Goal: Transaction & Acquisition: Purchase product/service

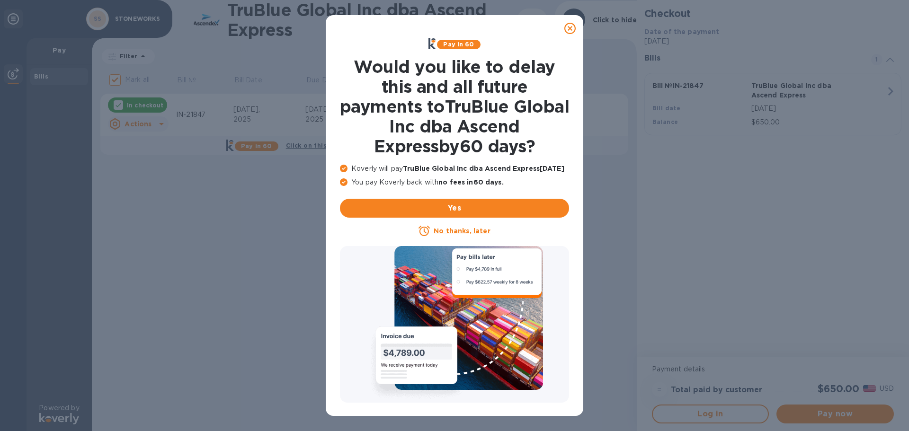
click at [466, 233] on u "No thanks, later" at bounding box center [461, 231] width 56 height 8
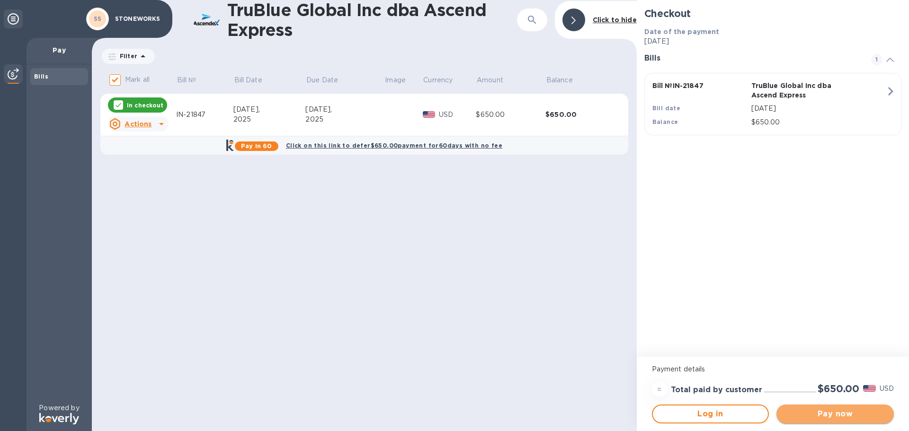
click at [844, 417] on span "Pay now" at bounding box center [835, 413] width 102 height 11
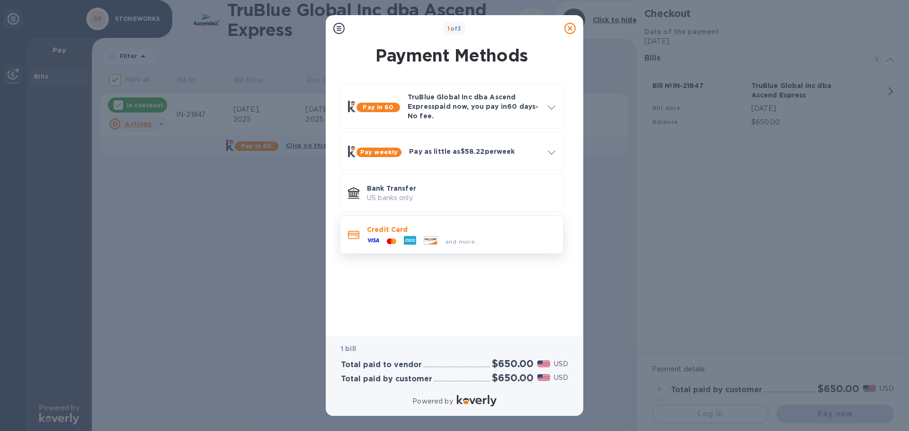
click at [526, 245] on div "Credit Card and more..." at bounding box center [461, 234] width 196 height 27
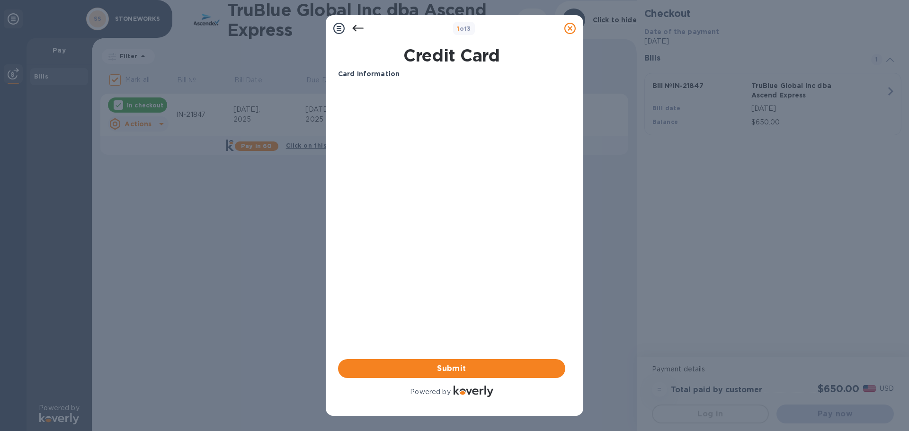
click at [423, 260] on div "Card Information Your browser does not support iframes Submit Powered by" at bounding box center [451, 234] width 227 height 330
click at [359, 26] on icon at bounding box center [357, 28] width 11 height 11
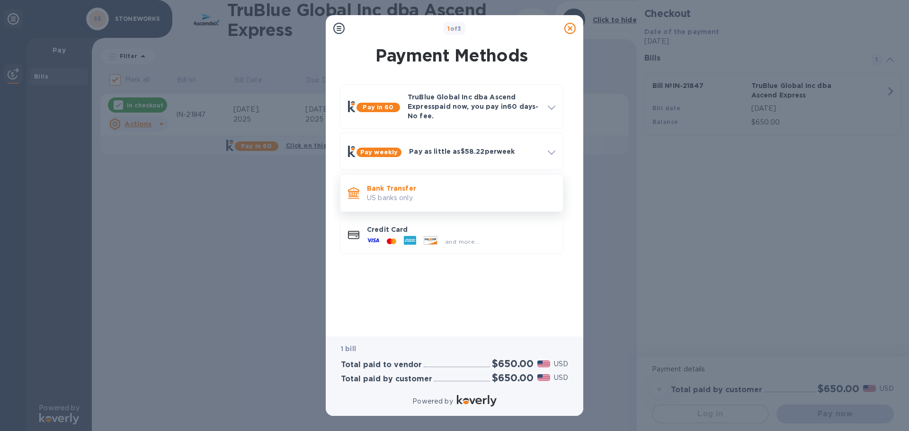
click at [434, 186] on p "Bank Transfer" at bounding box center [461, 188] width 188 height 9
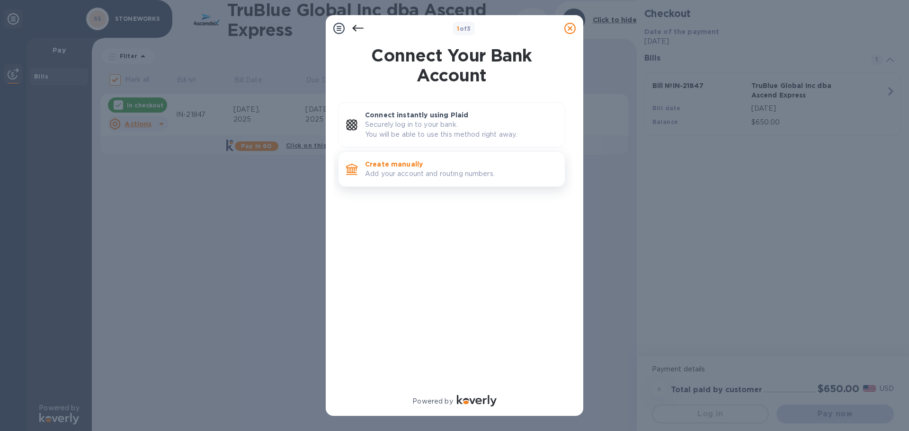
click at [433, 179] on p "Add your account and routing numbers." at bounding box center [461, 174] width 192 height 10
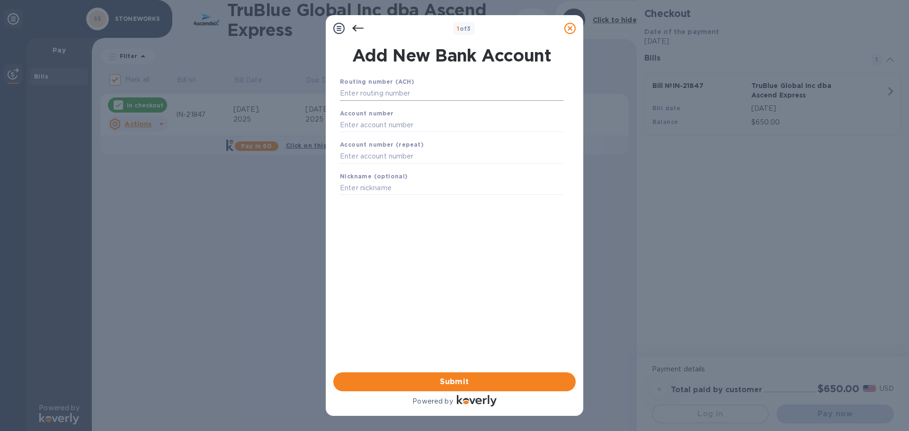
click at [409, 93] on input "text" at bounding box center [451, 94] width 223 height 14
type input "021000021"
click at [418, 129] on div "Account number" at bounding box center [451, 132] width 231 height 32
click at [418, 136] on input "text" at bounding box center [451, 137] width 223 height 14
type input "393331225"
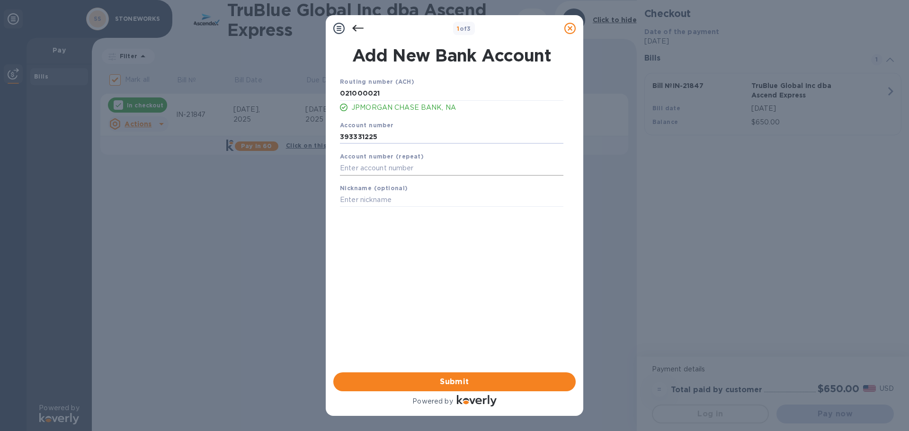
click at [427, 167] on input "text" at bounding box center [451, 168] width 223 height 14
type input "393331225"
click at [424, 202] on input "text" at bounding box center [451, 200] width 223 height 14
type input "[PERSON_NAME] SUPPLY CHECKING"
click at [454, 378] on span "Submit" at bounding box center [454, 381] width 227 height 11
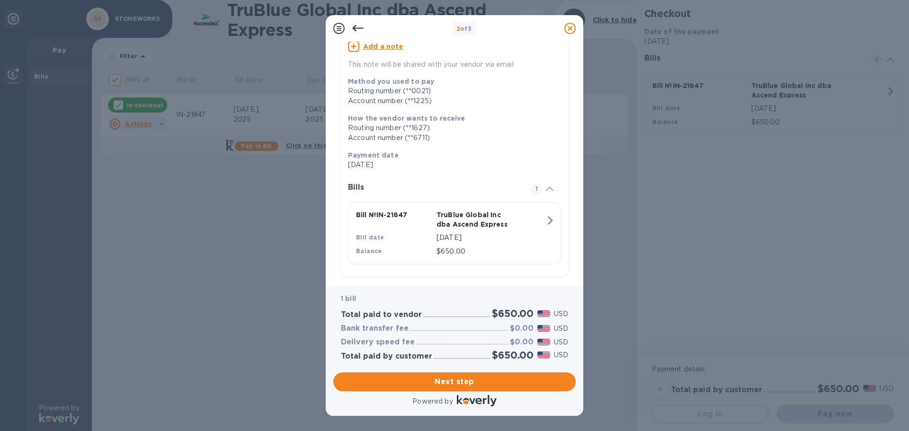
scroll to position [105, 0]
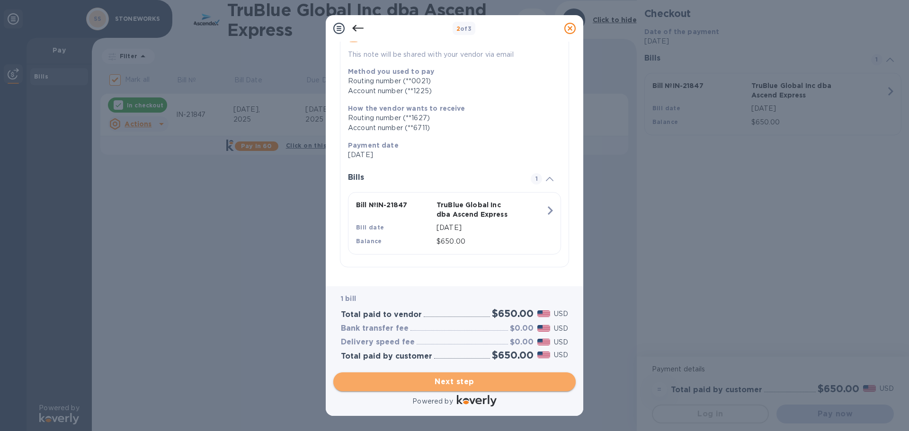
click at [472, 381] on span "Next step" at bounding box center [454, 381] width 227 height 11
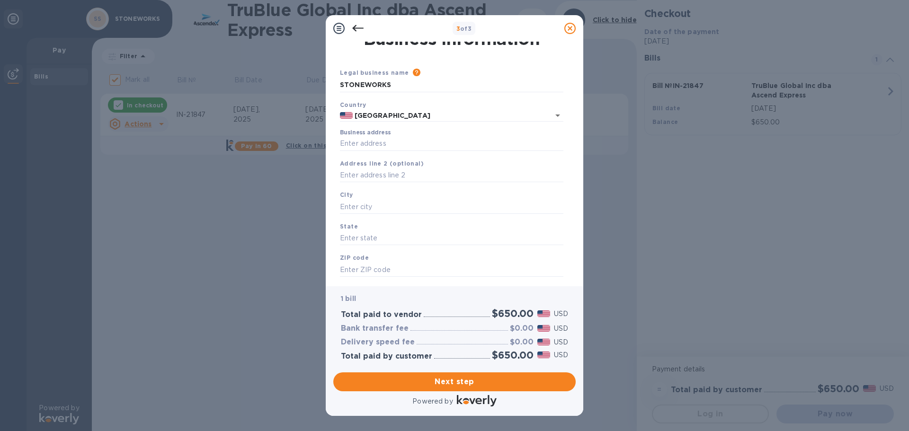
scroll to position [0, 0]
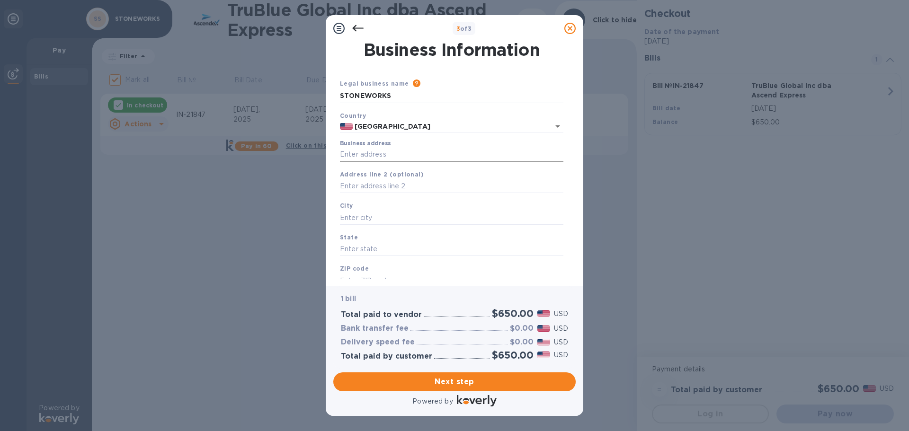
click at [370, 157] on input "Business address" at bounding box center [451, 155] width 223 height 14
type input "[STREET_ADDRESS]"
type input "[GEOGRAPHIC_DATA]"
type input "NY"
type input "11749"
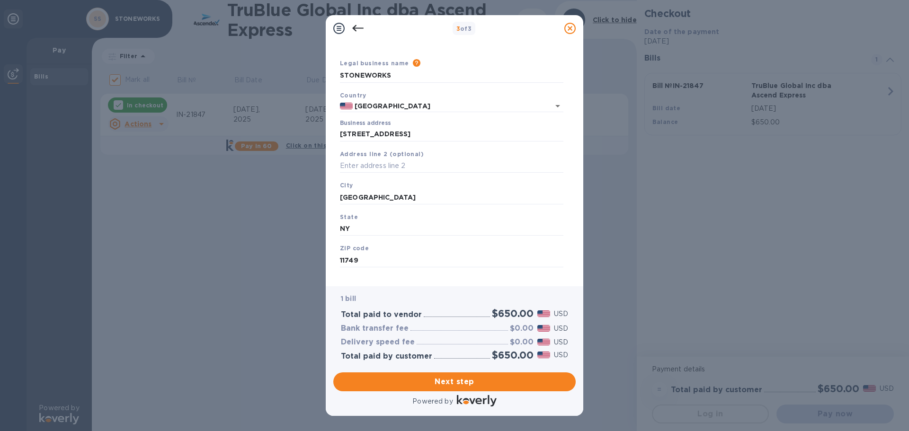
scroll to position [32, 0]
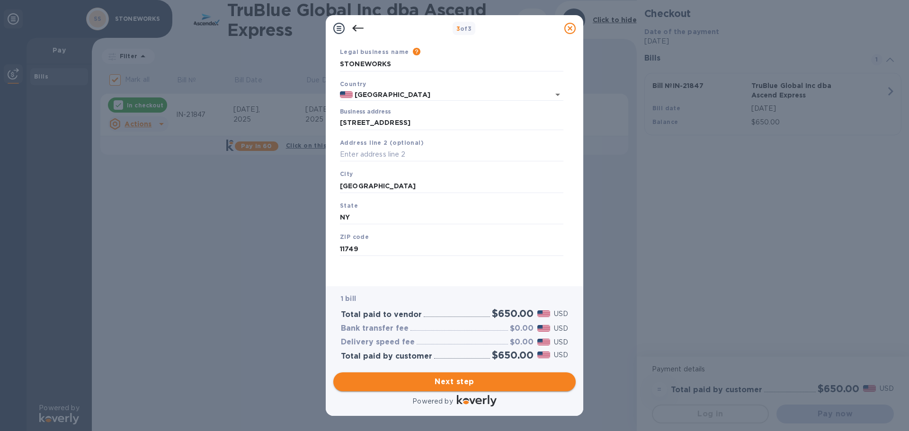
click at [444, 382] on span "Next step" at bounding box center [454, 381] width 227 height 11
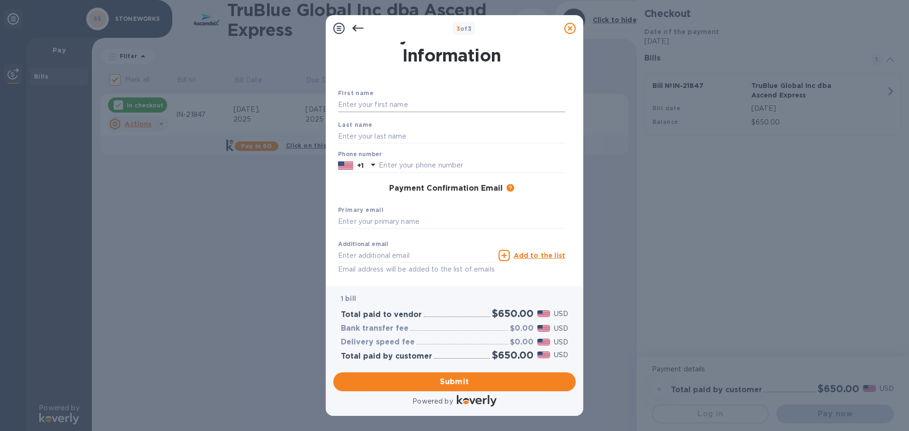
scroll to position [0, 0]
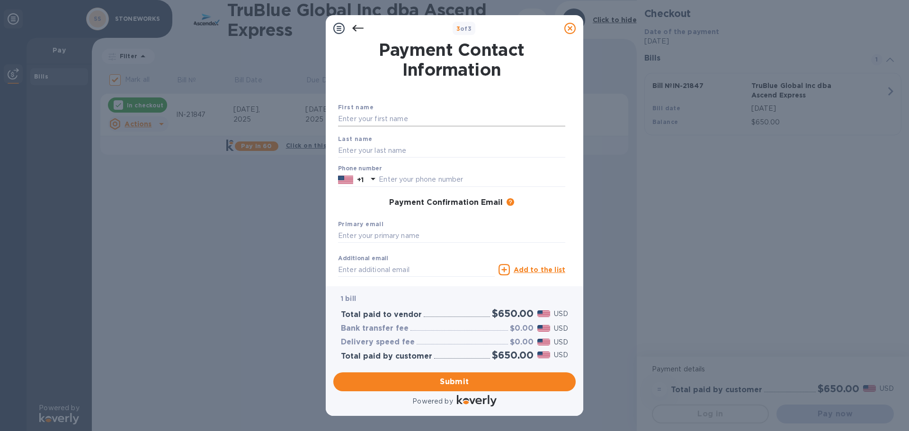
click at [370, 124] on input "text" at bounding box center [451, 119] width 227 height 14
type input "[PERSON_NAME]"
click at [402, 241] on input "text" at bounding box center [451, 236] width 227 height 14
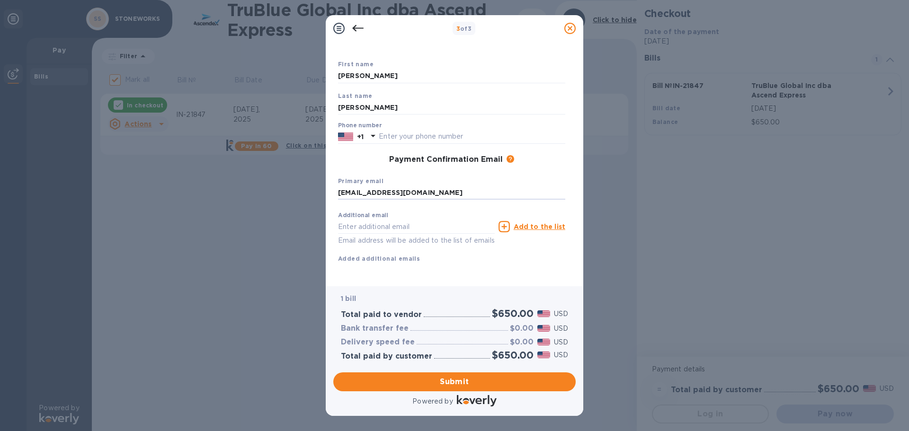
scroll to position [54, 0]
type input "[EMAIL_ADDRESS][DOMAIN_NAME]"
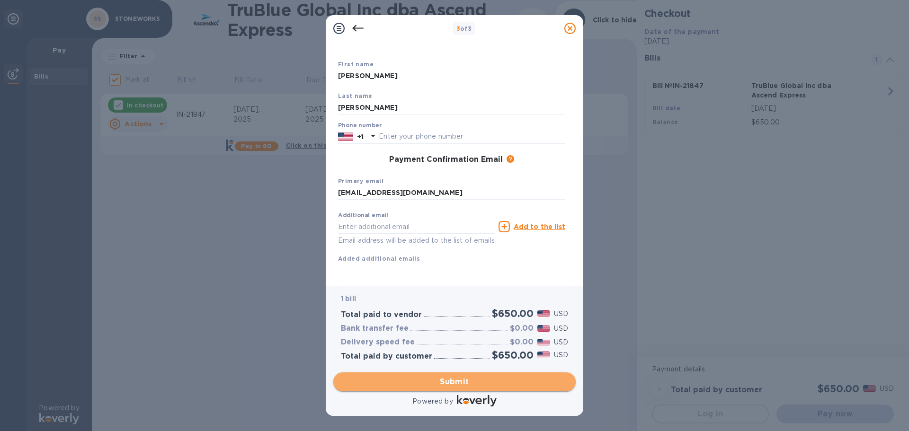
click at [458, 383] on span "Submit" at bounding box center [454, 381] width 227 height 11
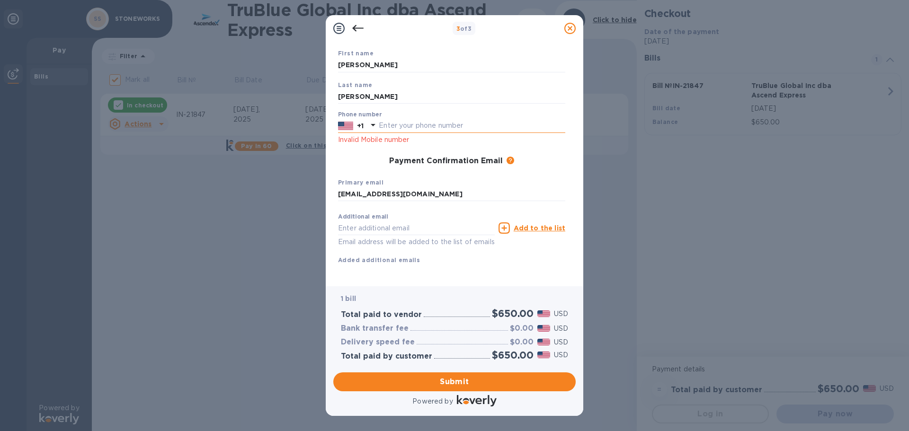
click at [397, 124] on input "text" at bounding box center [472, 126] width 186 height 14
type input "6318397592"
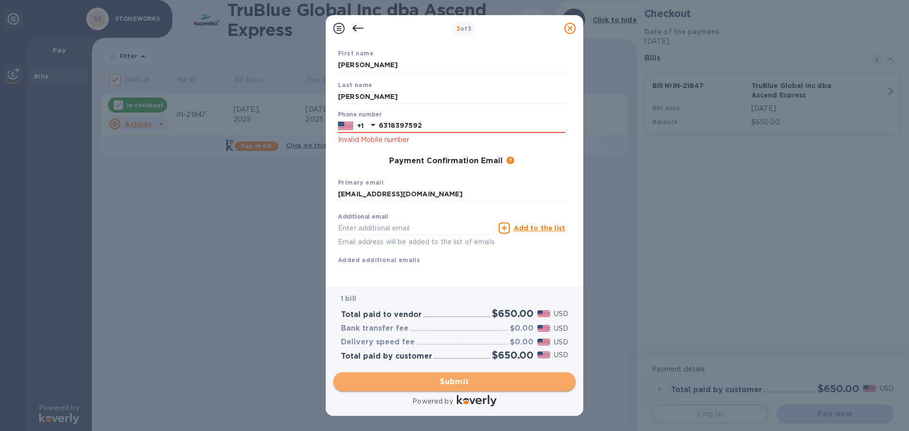
click at [463, 376] on span "Submit" at bounding box center [454, 381] width 227 height 11
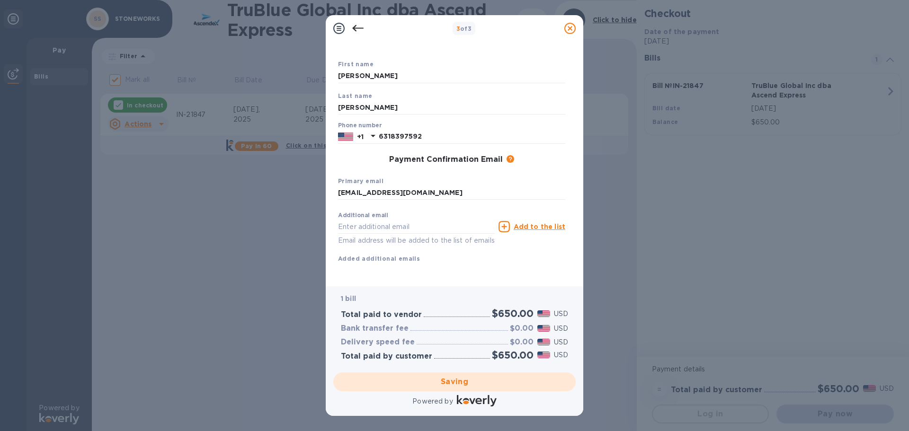
checkbox input "false"
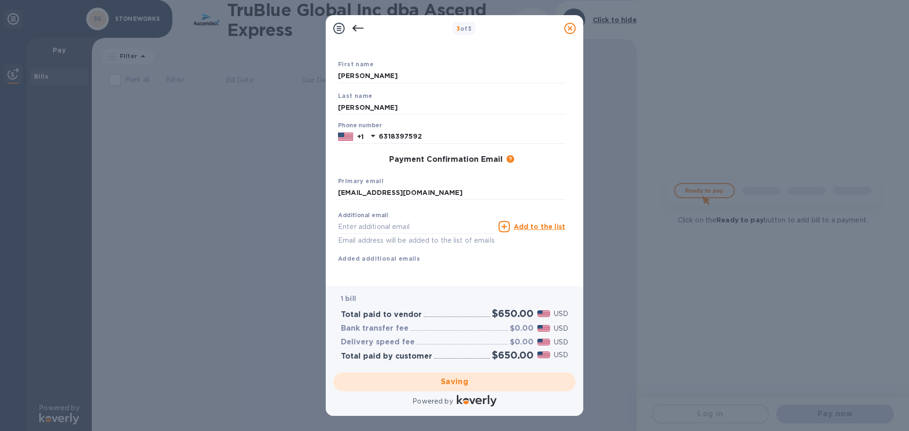
scroll to position [0, 0]
